Goal: Task Accomplishment & Management: Manage account settings

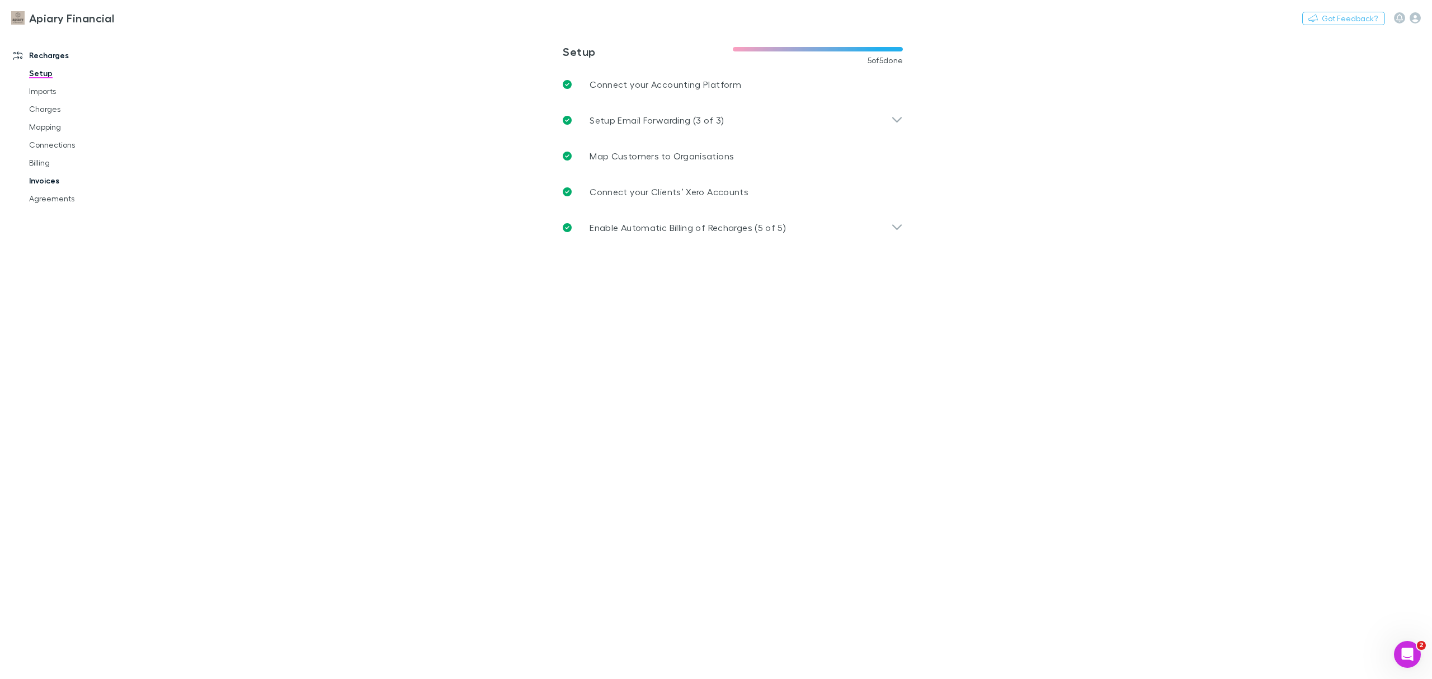
click at [48, 179] on link "Invoices" at bounding box center [89, 181] width 142 height 18
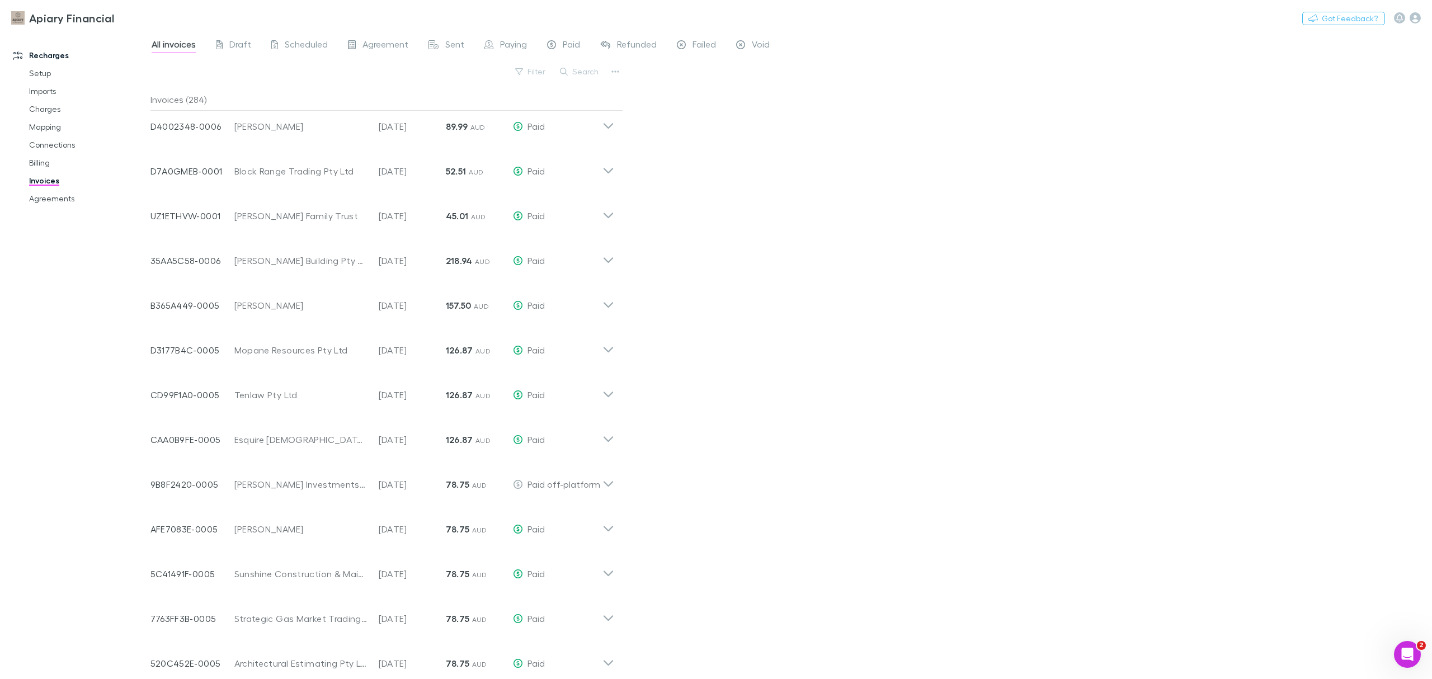
scroll to position [1695, 0]
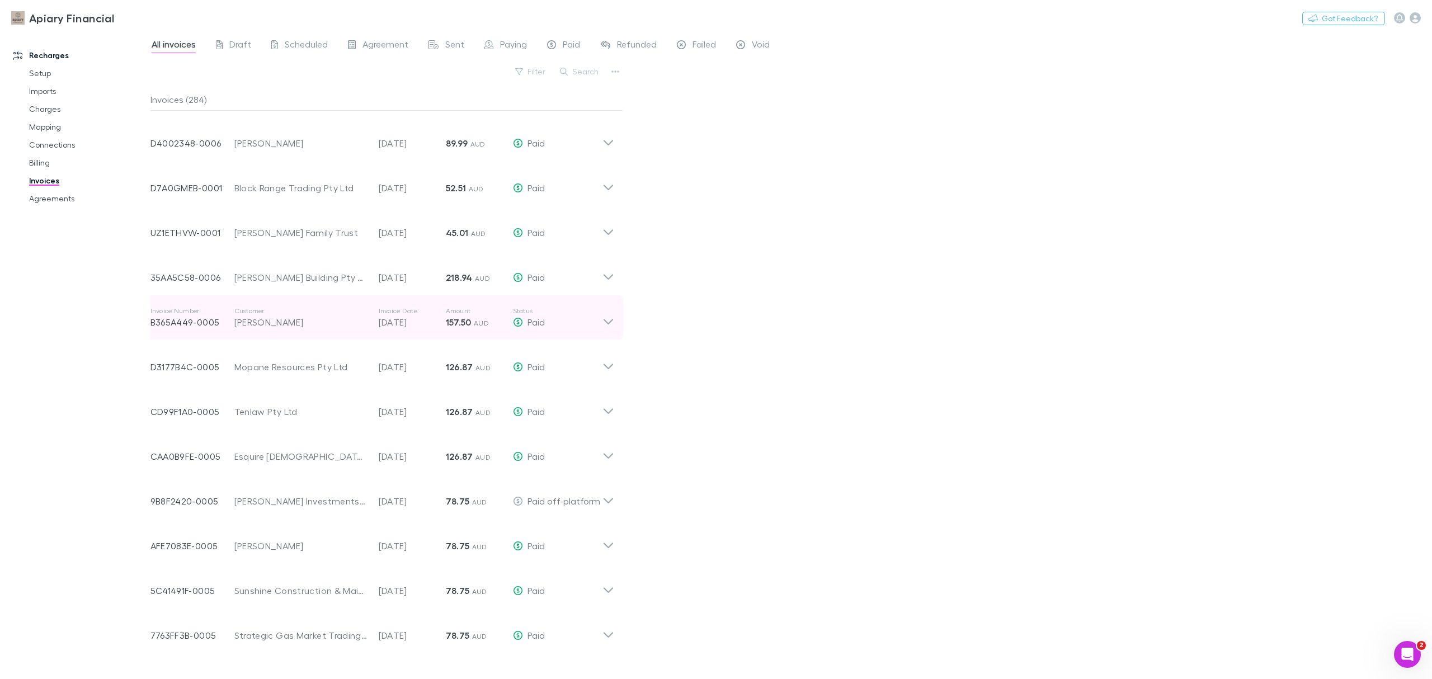
click at [612, 316] on icon at bounding box center [608, 318] width 12 height 22
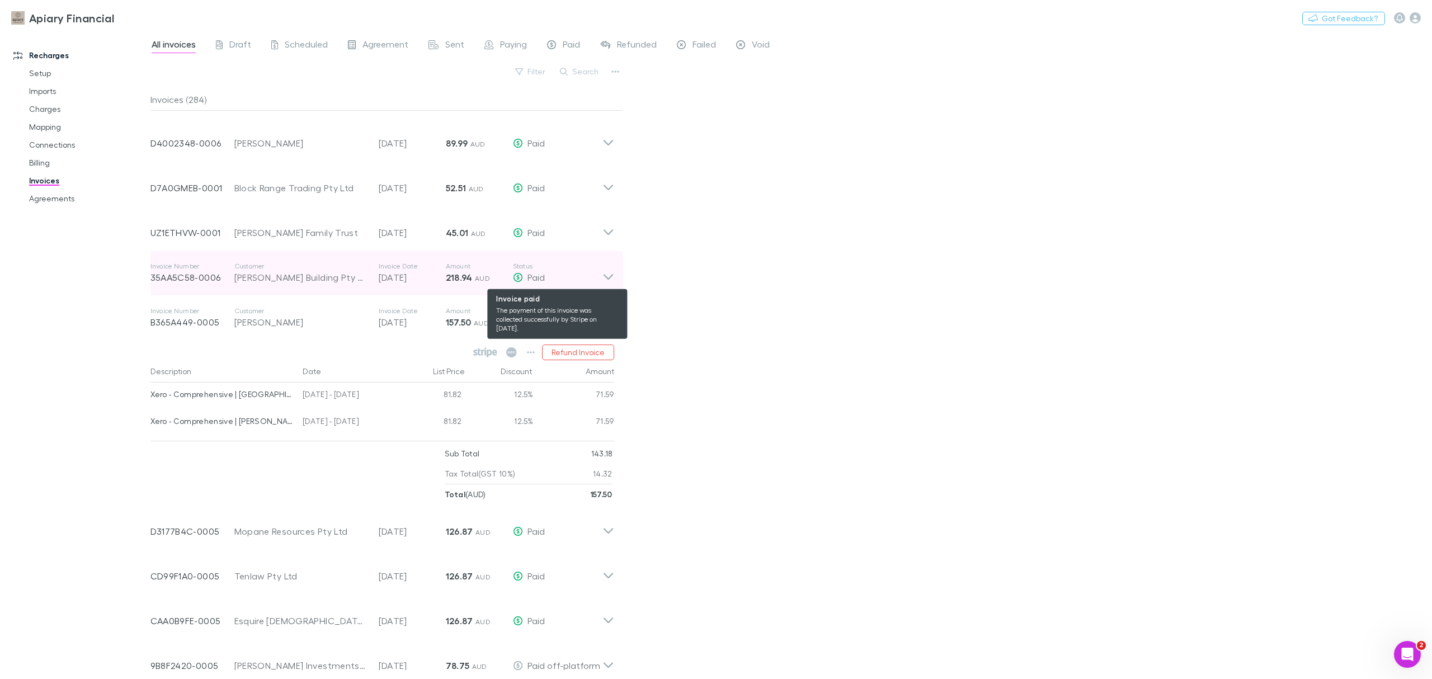
click at [600, 276] on div "Paid" at bounding box center [558, 277] width 90 height 13
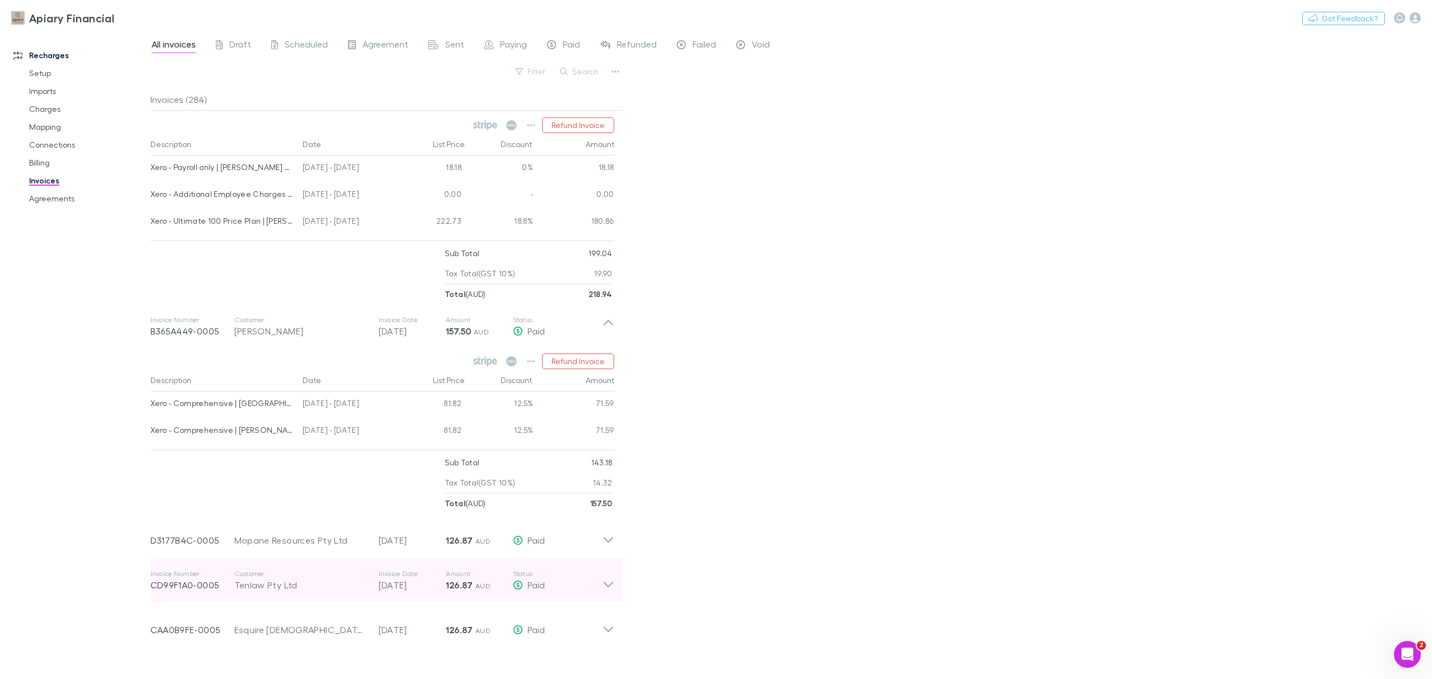
scroll to position [2068, 0]
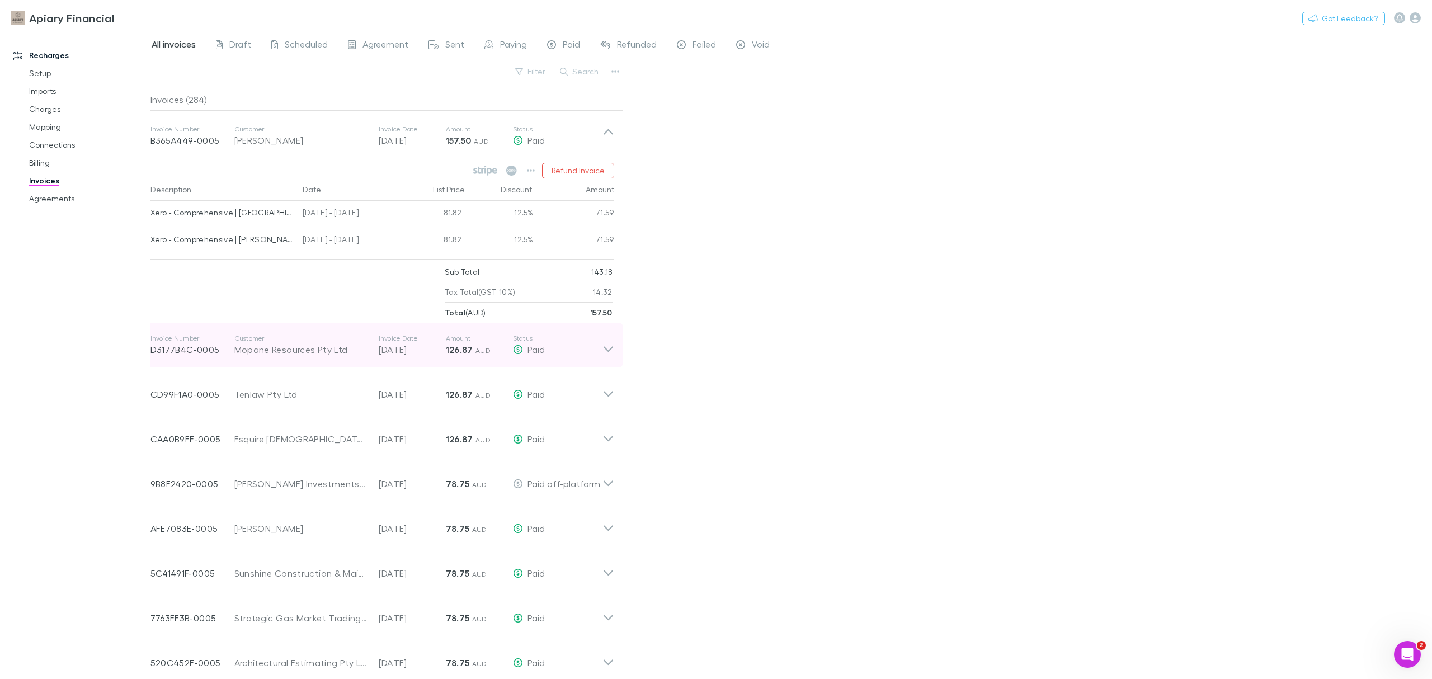
click at [610, 346] on icon at bounding box center [608, 345] width 12 height 22
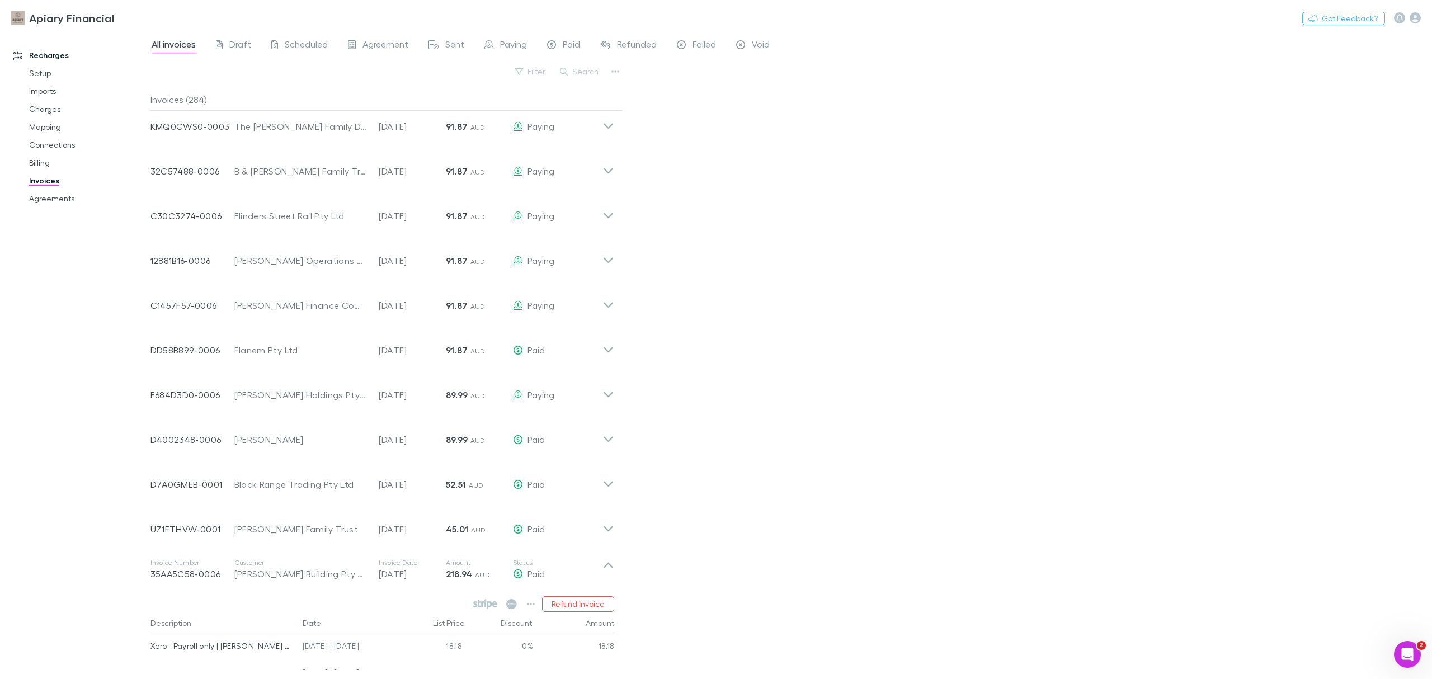
scroll to position [1397, 0]
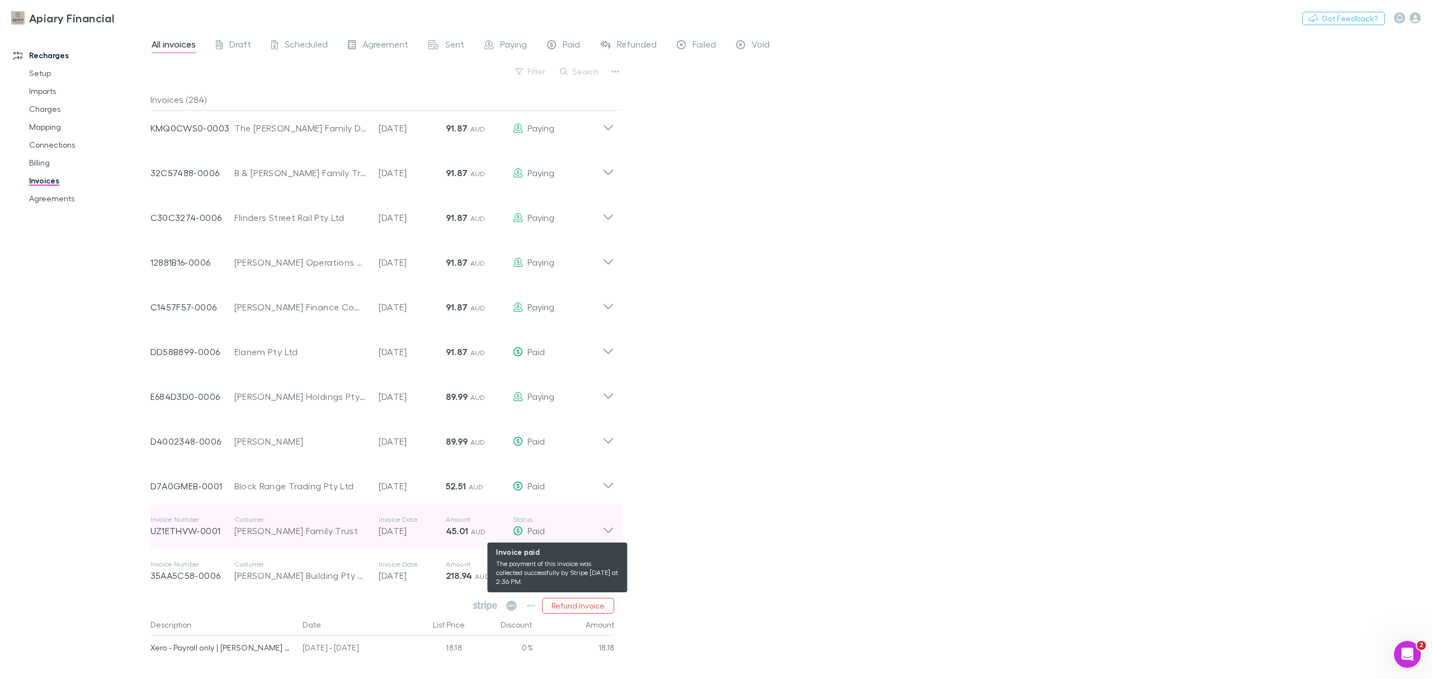
click at [597, 527] on div "Paid" at bounding box center [558, 530] width 90 height 13
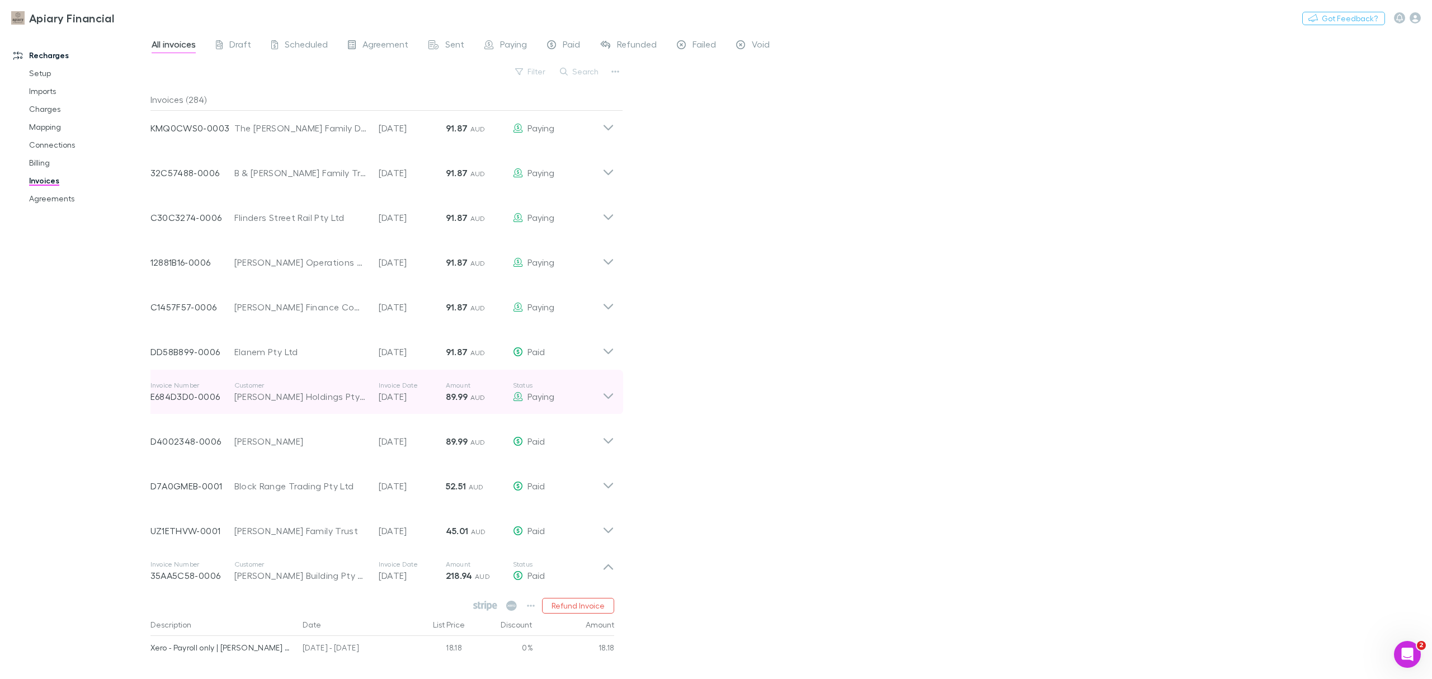
click at [602, 392] on icon at bounding box center [608, 392] width 12 height 22
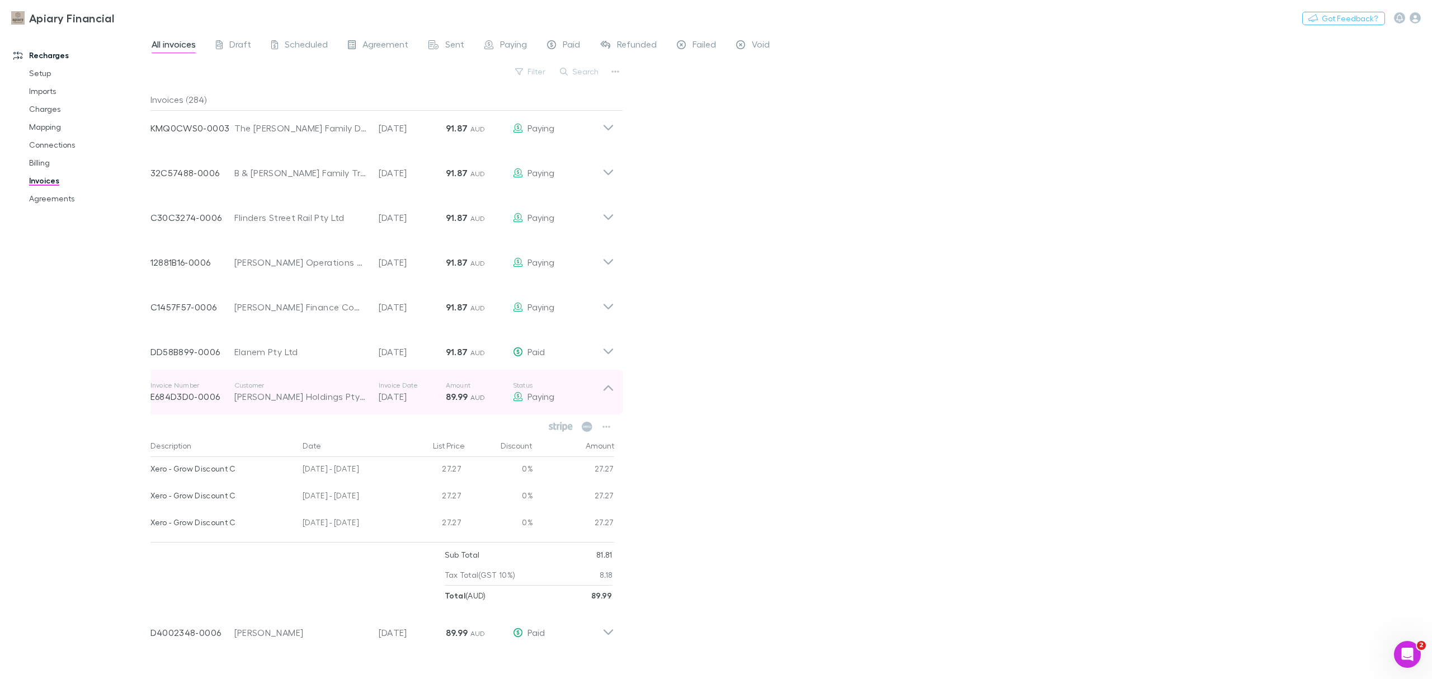
click at [602, 392] on icon at bounding box center [608, 392] width 12 height 22
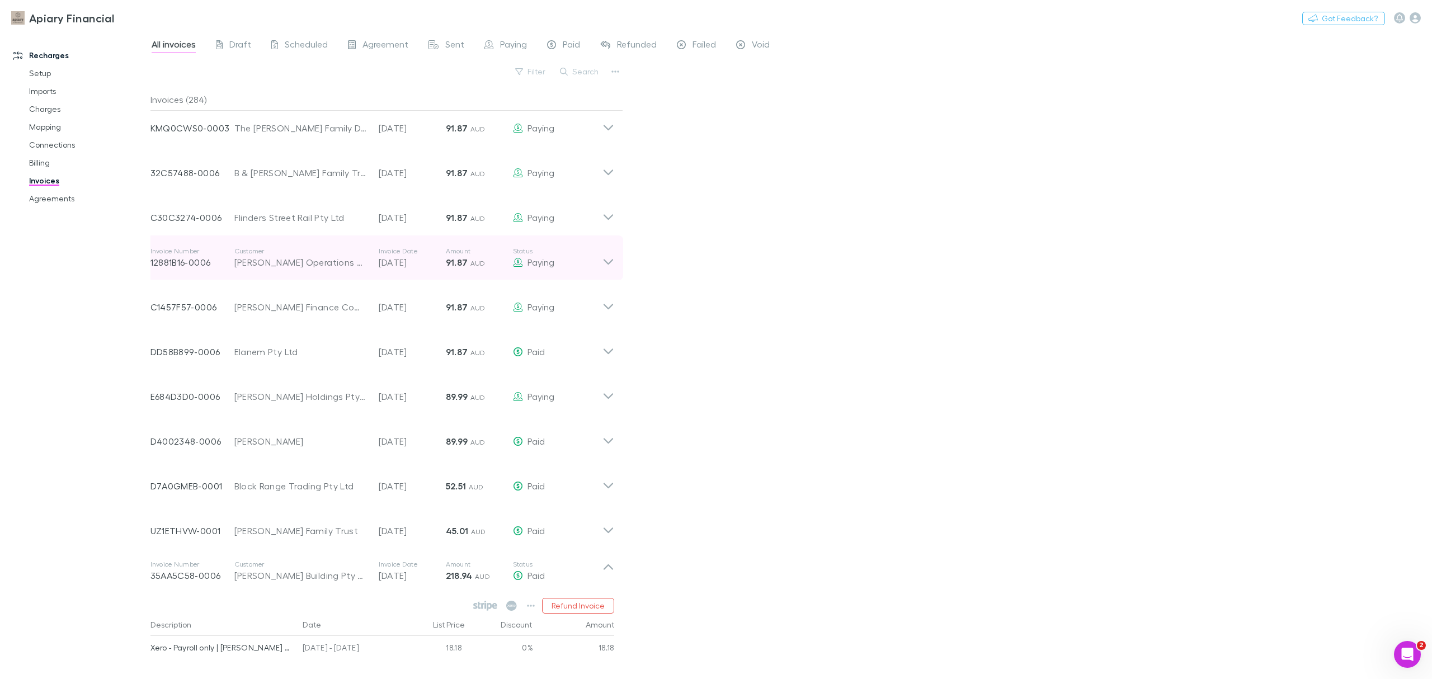
click at [602, 255] on icon at bounding box center [608, 258] width 12 height 22
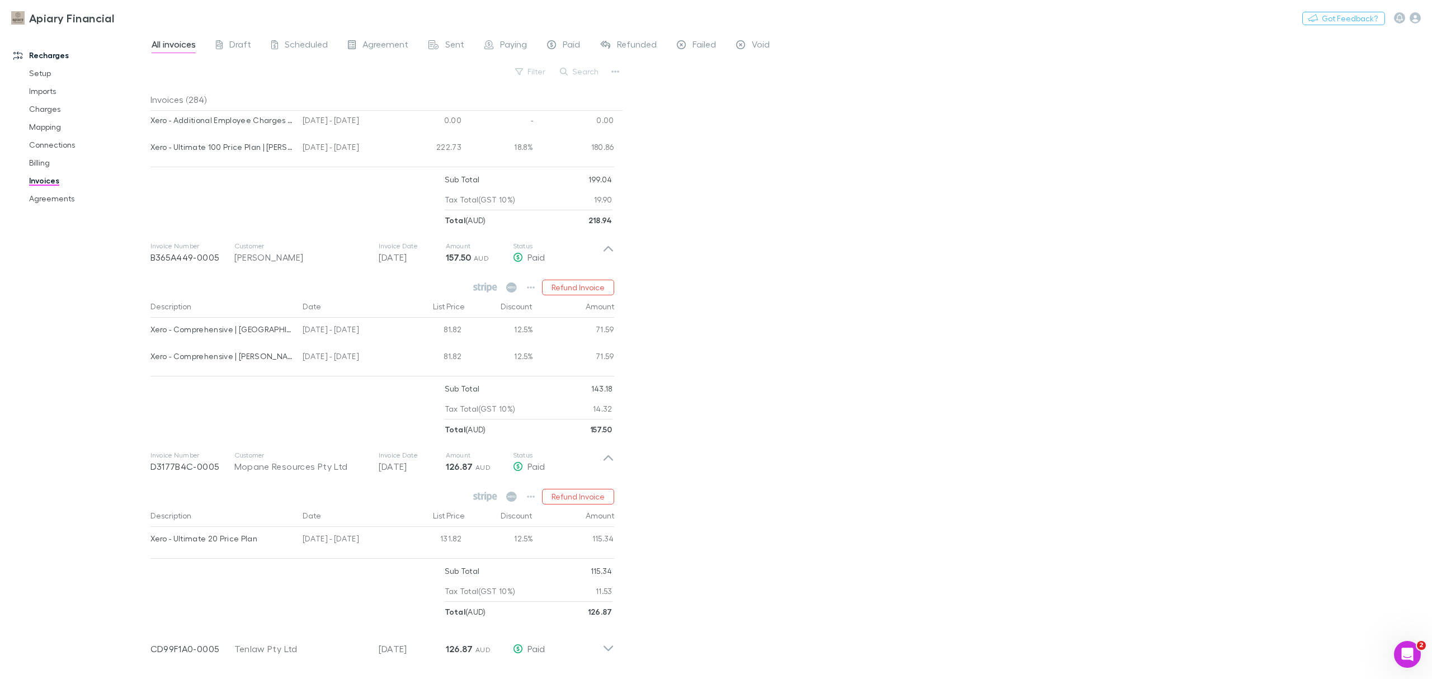
scroll to position [2590, 0]
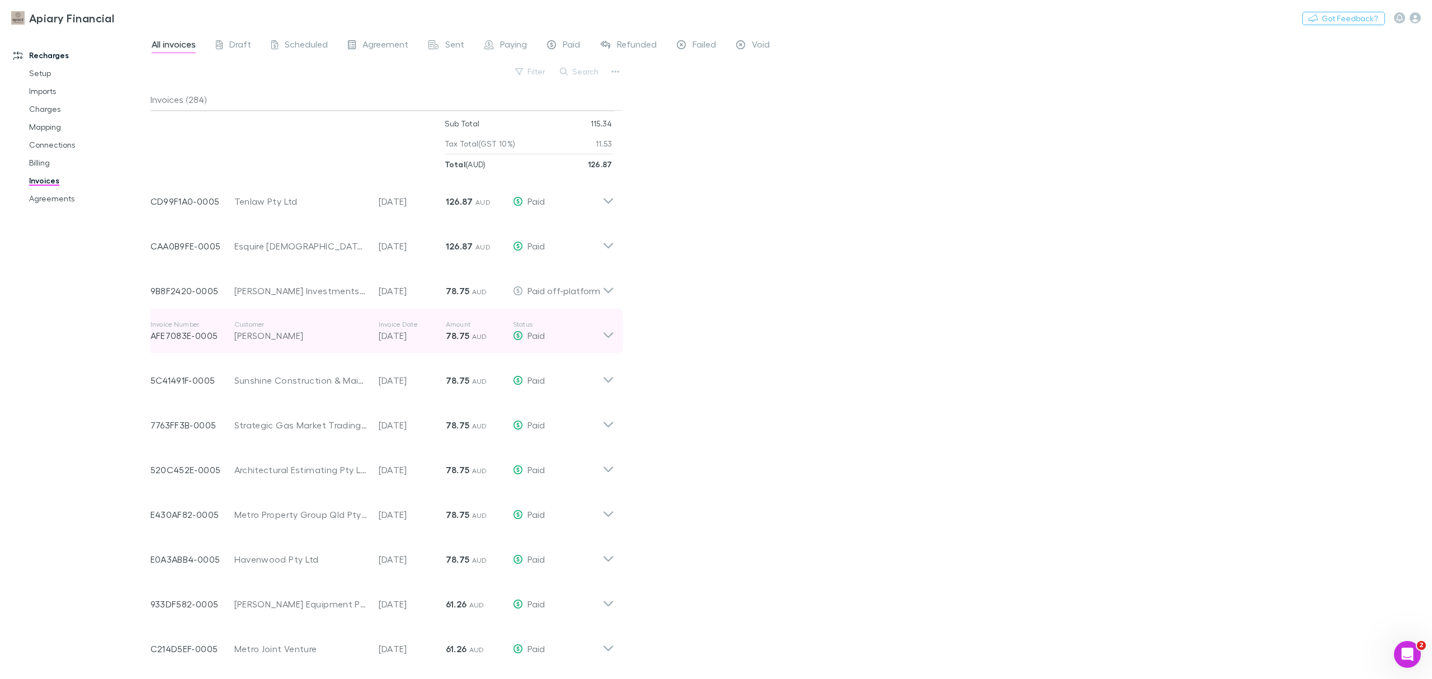
click at [446, 320] on div "Invoice Number AFE7083E-0005 Customer [PERSON_NAME] Invoice Date [DATE] Amount …" at bounding box center [376, 331] width 452 height 40
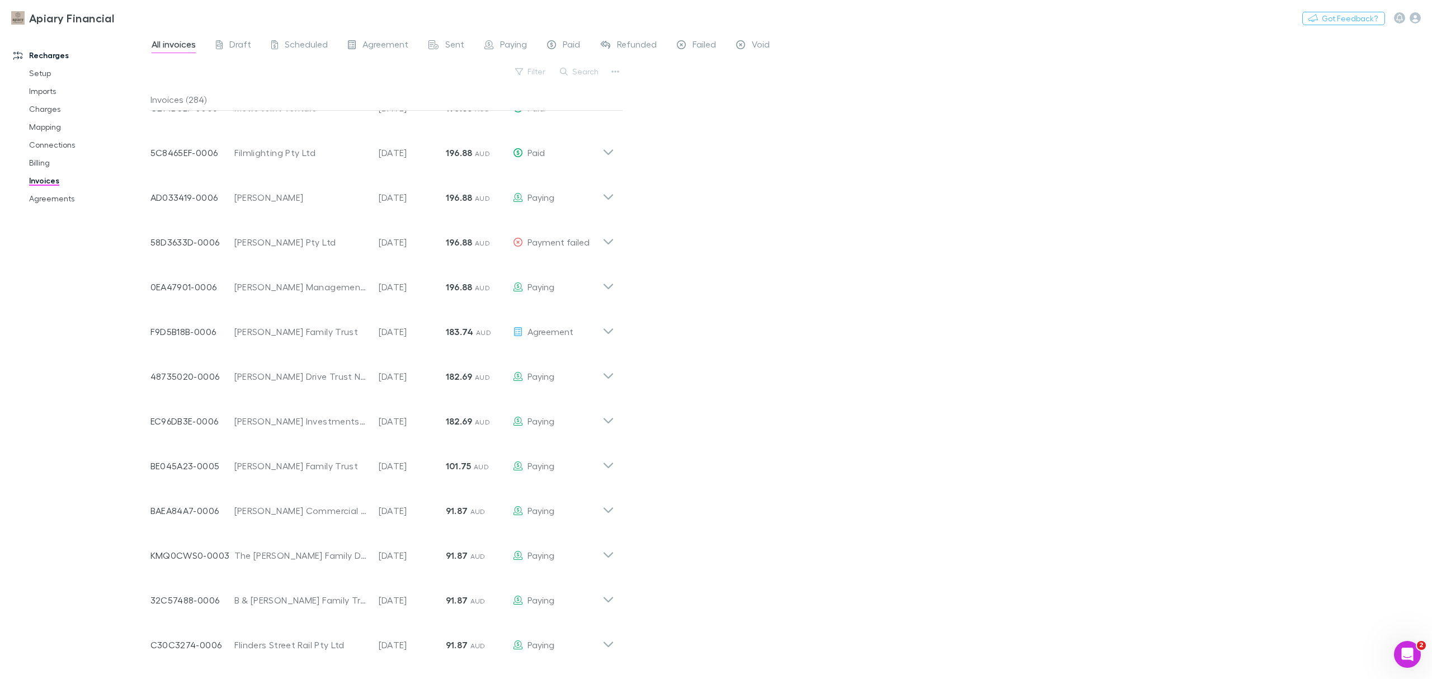
scroll to position [1491, 0]
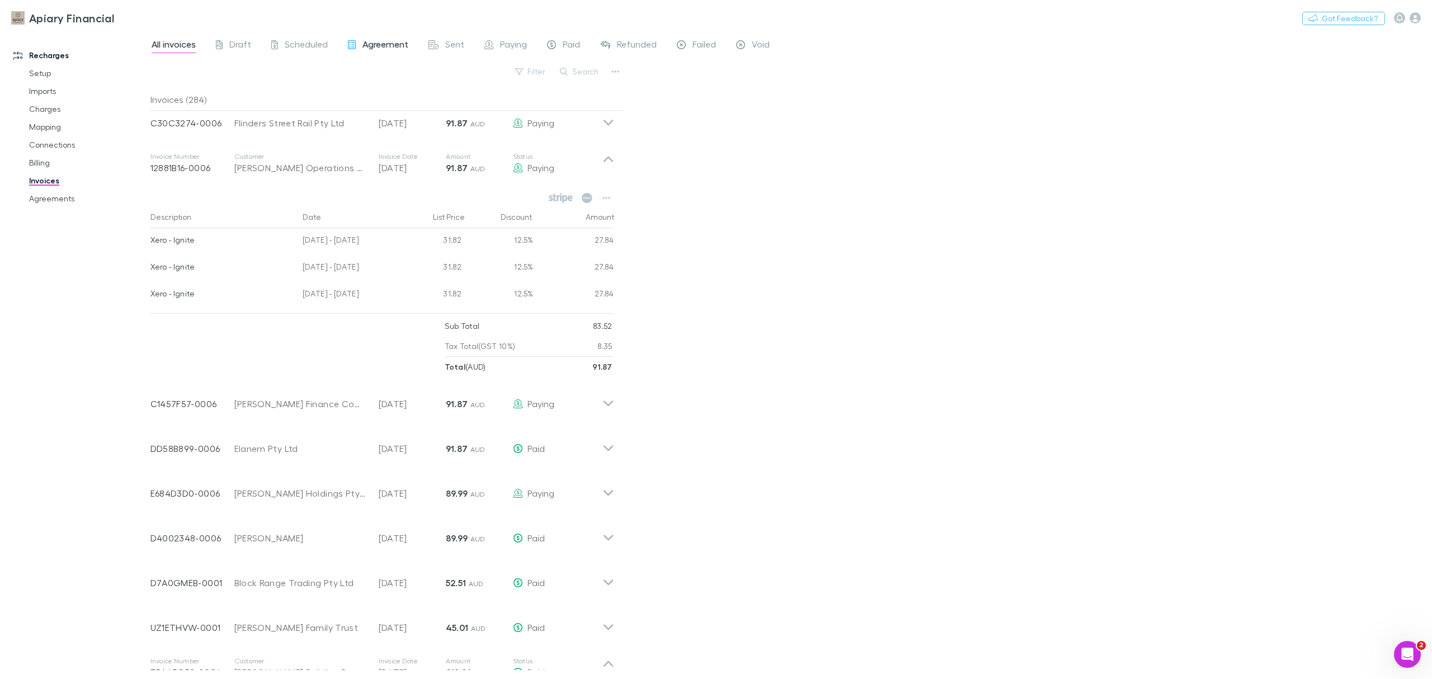
click at [360, 36] on div "All invoices Draft Scheduled Agreement Sent Paying Paid Refunded Failed Void Fi…" at bounding box center [791, 355] width 1282 height 648
click at [375, 43] on span "Agreement" at bounding box center [385, 46] width 46 height 15
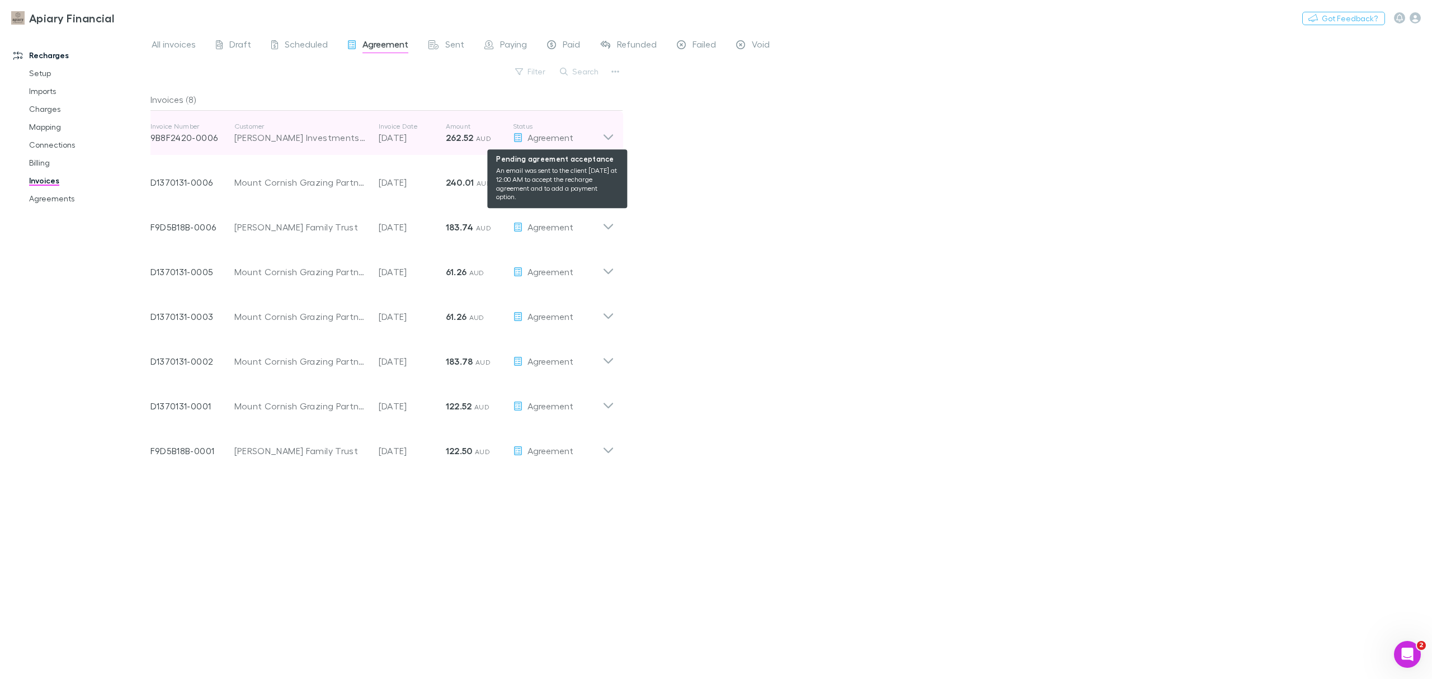
click at [605, 129] on icon at bounding box center [608, 133] width 12 height 22
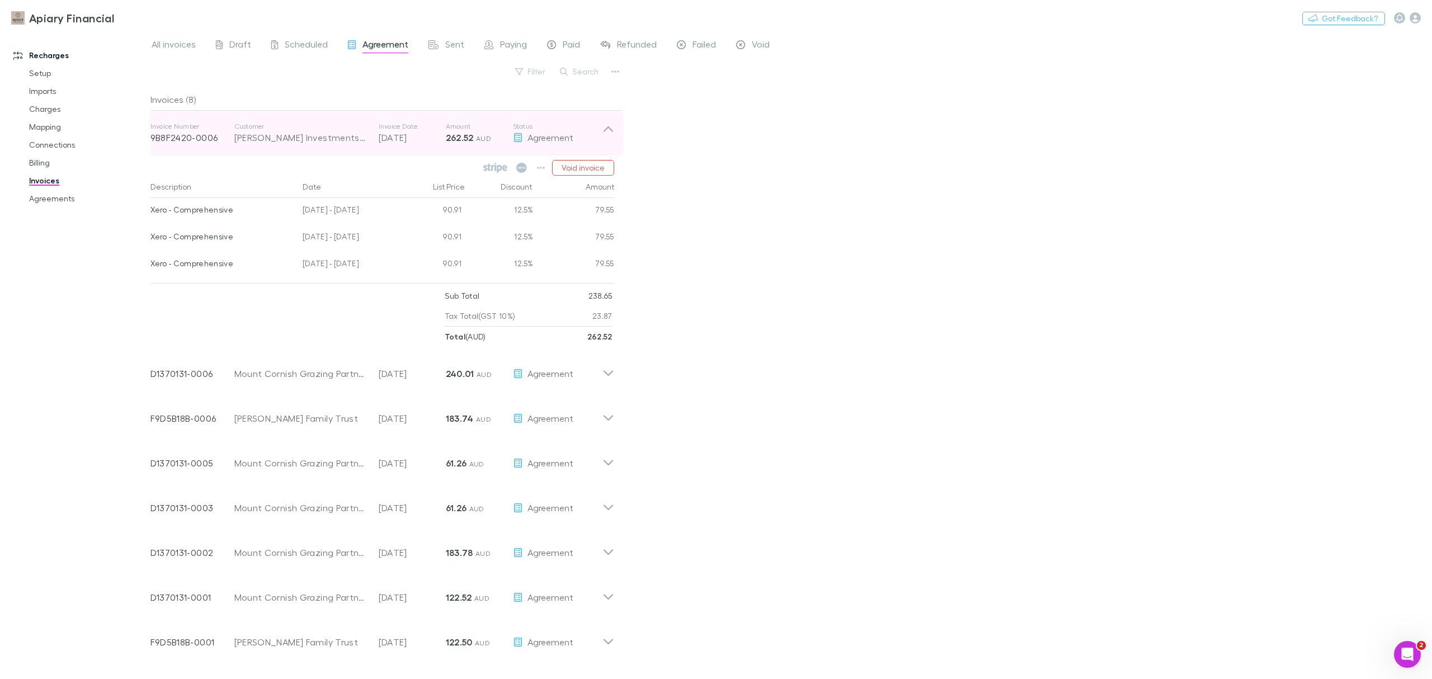
click at [605, 129] on icon at bounding box center [608, 133] width 12 height 22
